Goal: Task Accomplishment & Management: Use online tool/utility

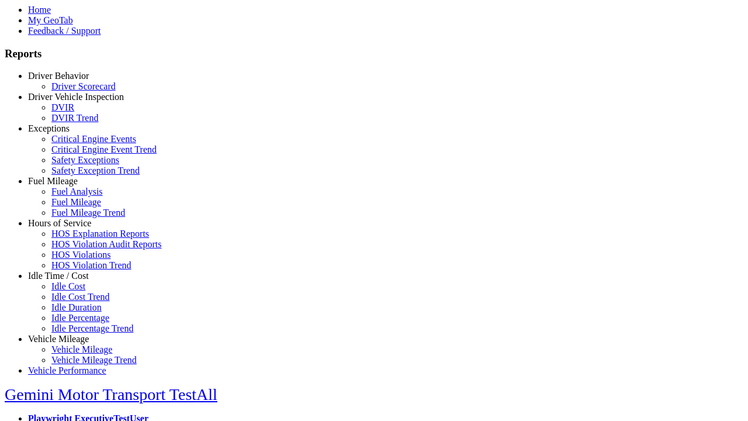
click at [67, 281] on link "Idle Time / Cost" at bounding box center [58, 276] width 61 height 10
click at [76, 291] on link "Idle Cost" at bounding box center [68, 286] width 34 height 10
select select
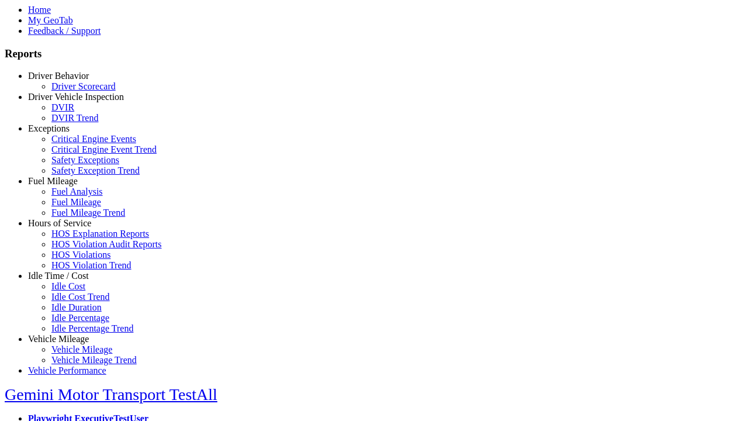
select select
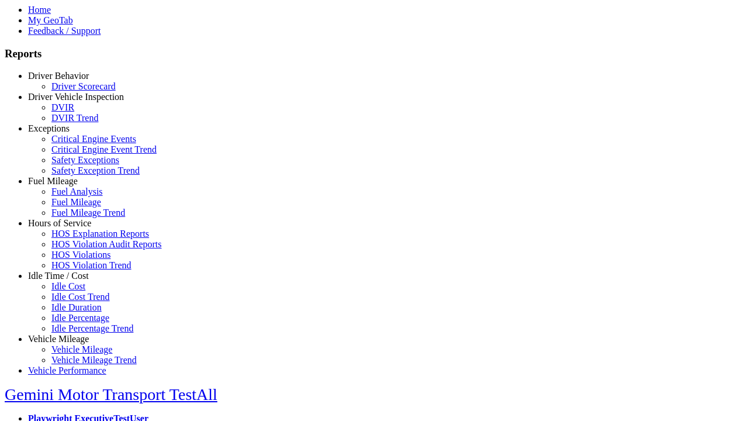
select select
select select "**"
